Goal: Task Accomplishment & Management: Use online tool/utility

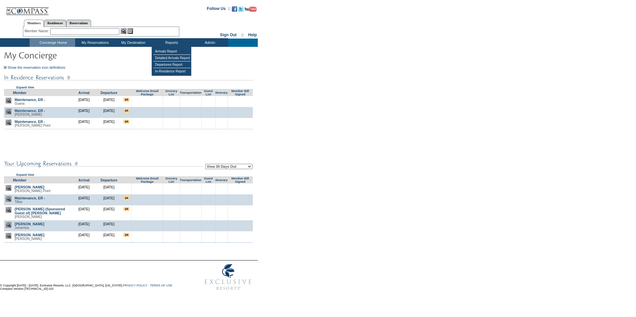
click at [433, 79] on form "Follow Us ::" at bounding box center [317, 148] width 634 height 292
click at [174, 50] on td "Arrivals Report" at bounding box center [171, 51] width 37 height 7
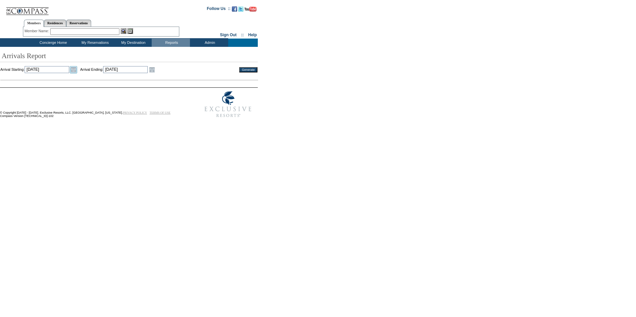
click at [77, 68] on link "Open the calendar popup." at bounding box center [73, 69] width 7 height 7
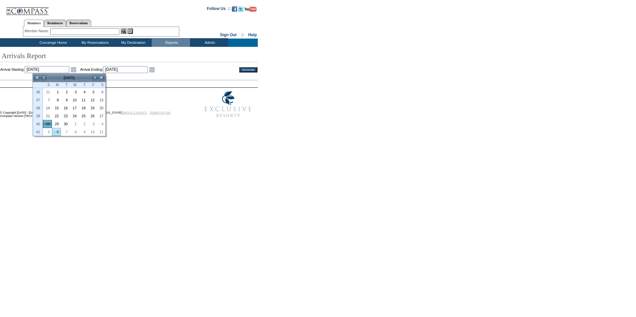
click at [56, 133] on link "6" at bounding box center [56, 131] width 8 height 7
type input "2025-10-06"
type input "10/6/2025"
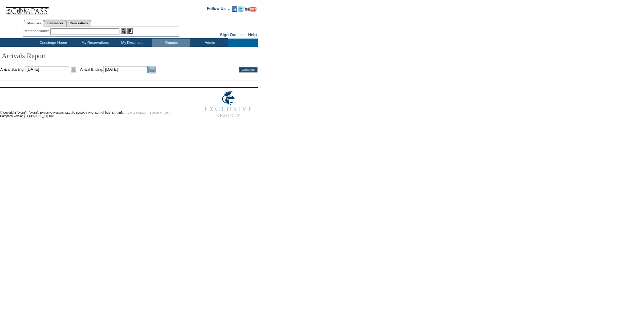
click at [156, 69] on link "Open the calendar popup." at bounding box center [151, 69] width 7 height 7
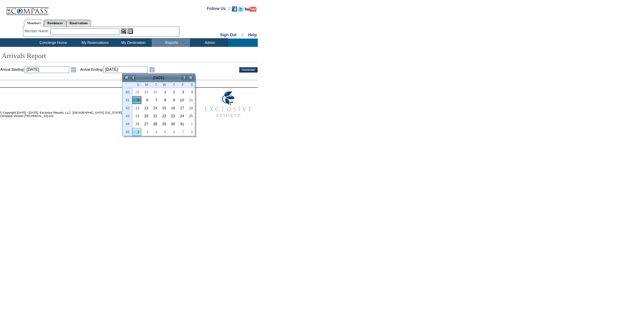
click at [139, 131] on link "2" at bounding box center [137, 131] width 8 height 7
type input "2025-11-02"
type input "11/2/2025"
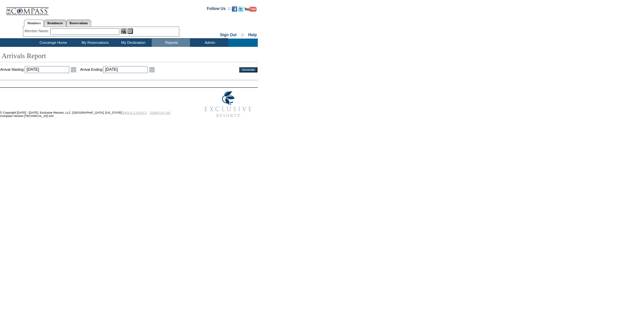
click at [245, 70] on input "Generate" at bounding box center [248, 69] width 18 height 5
